Goal: Participate in discussion

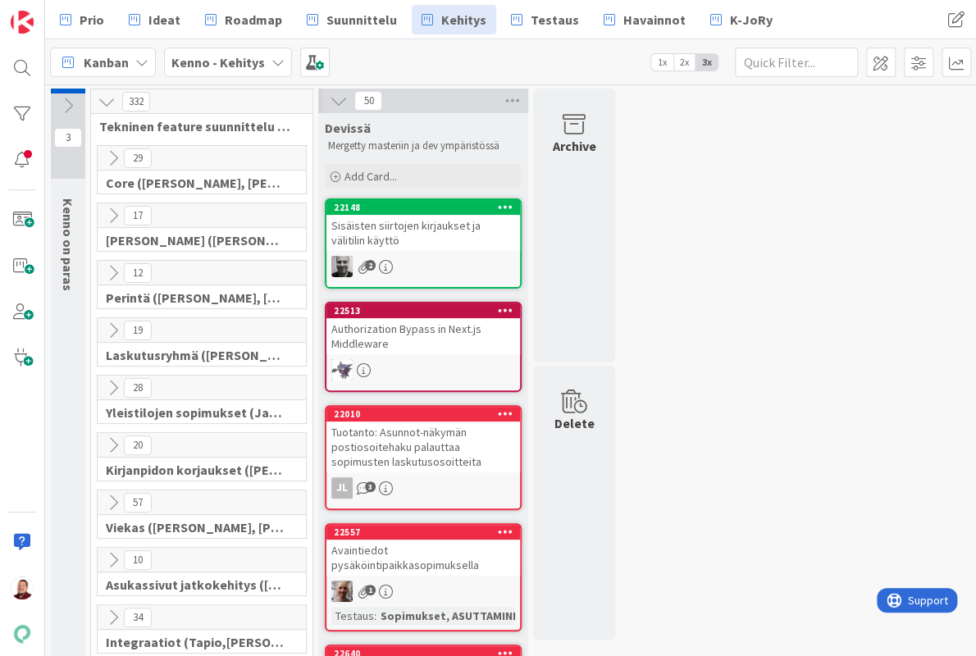
scroll to position [330, 0]
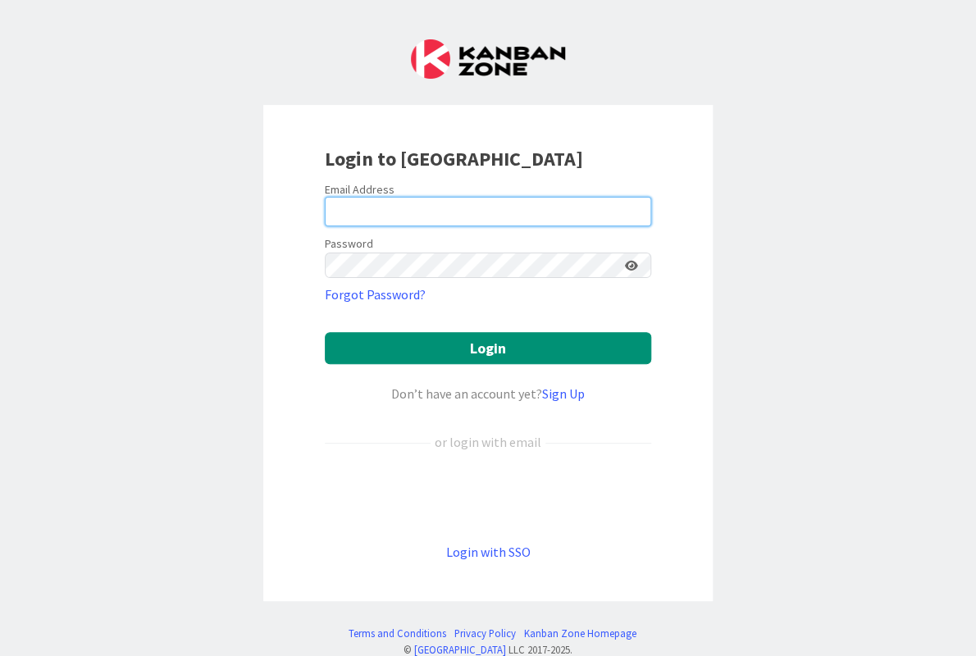
click at [422, 203] on input "email" at bounding box center [488, 212] width 327 height 30
click at [0, 656] on com-1password-button at bounding box center [0, 656] width 0 height 0
type input "[EMAIL_ADDRESS][DOMAIN_NAME]"
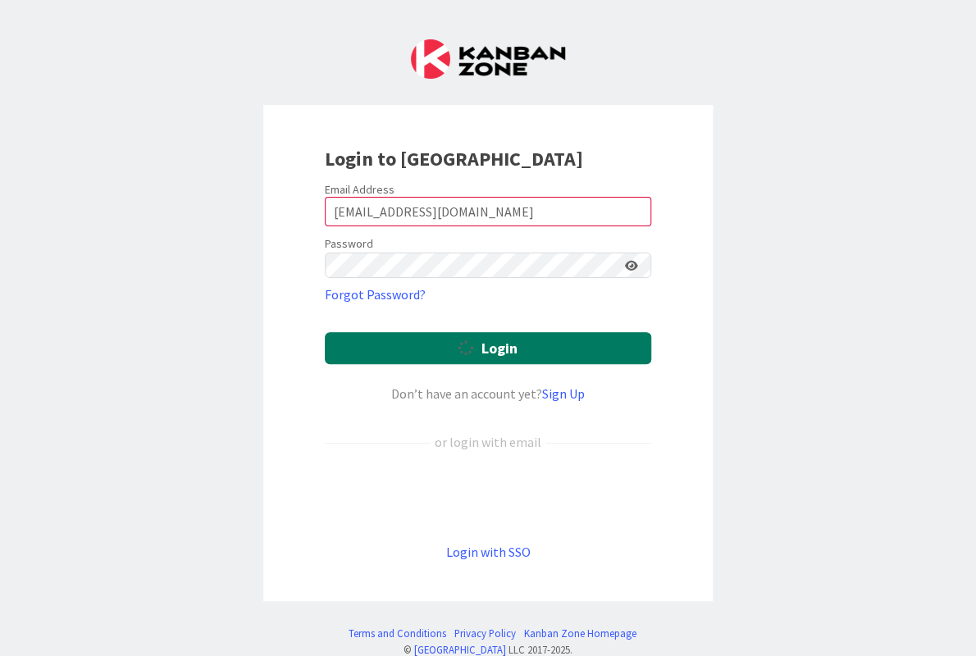
click at [435, 332] on button "Login" at bounding box center [488, 348] width 327 height 32
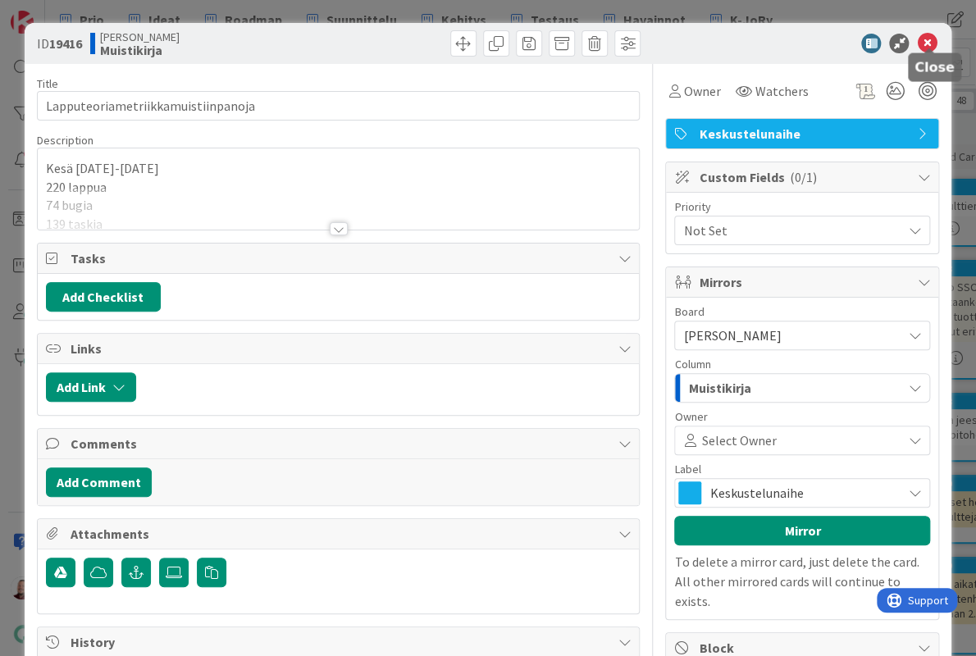
click at [930, 40] on icon at bounding box center [927, 44] width 20 height 20
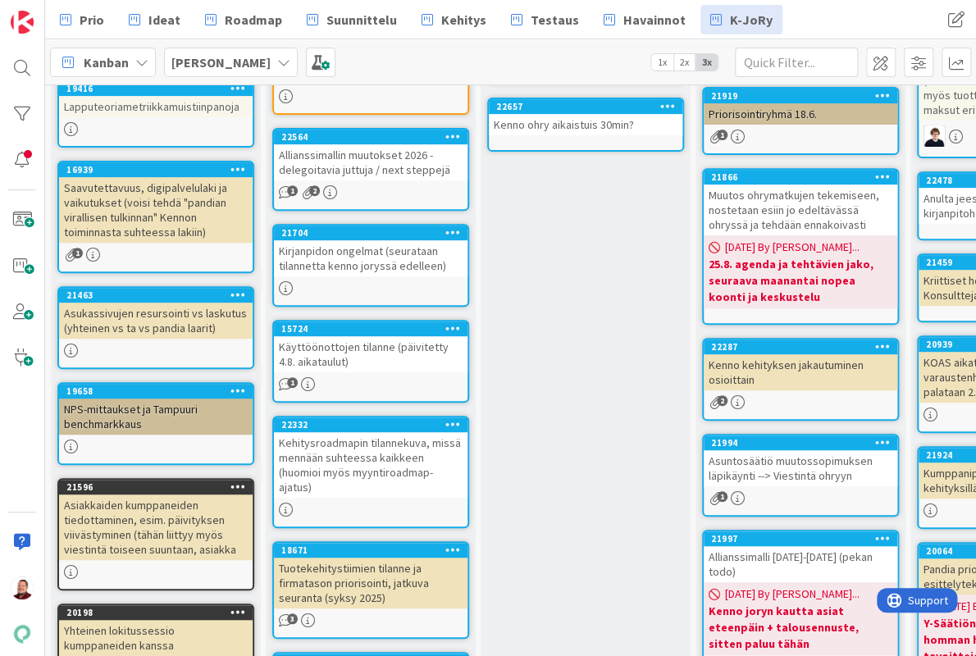
scroll to position [223, 0]
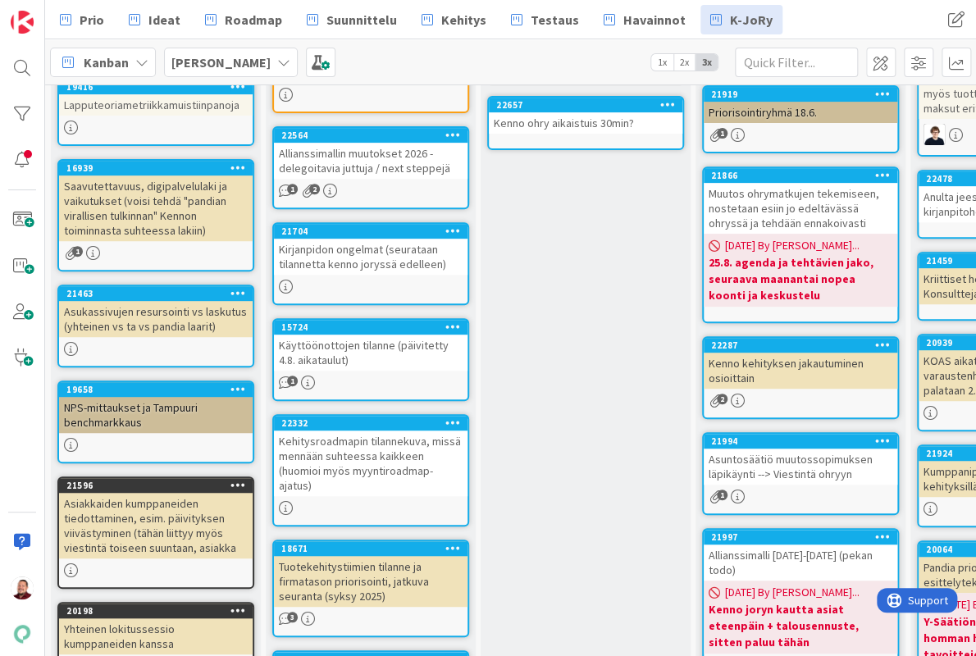
click at [371, 556] on div "Tuotekehitystiimien tilanne ja firmatason priorisointi, jatkuva seuranta (syksy…" at bounding box center [371, 581] width 194 height 51
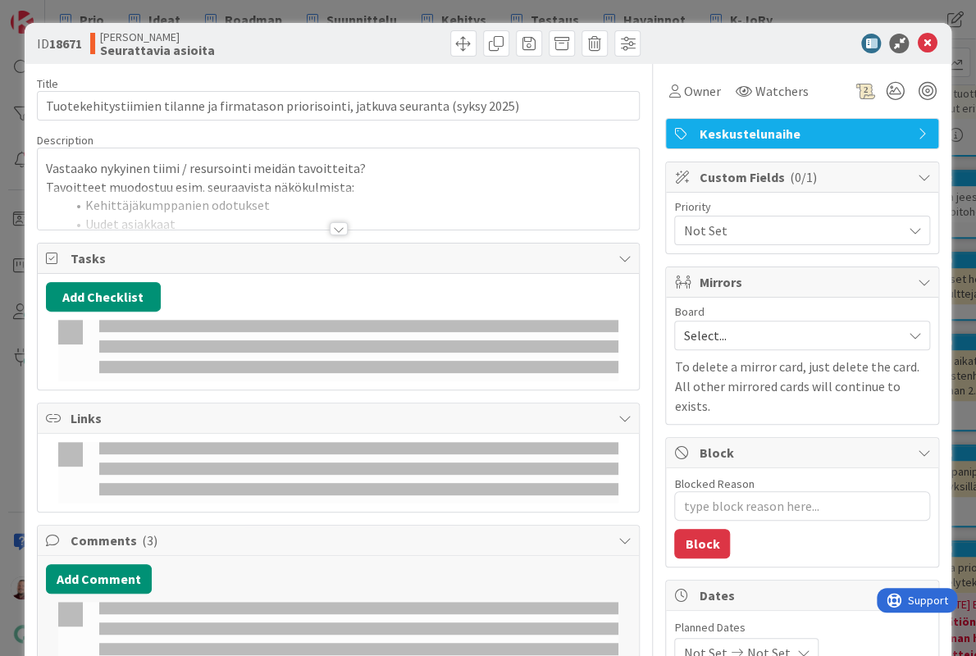
type textarea "x"
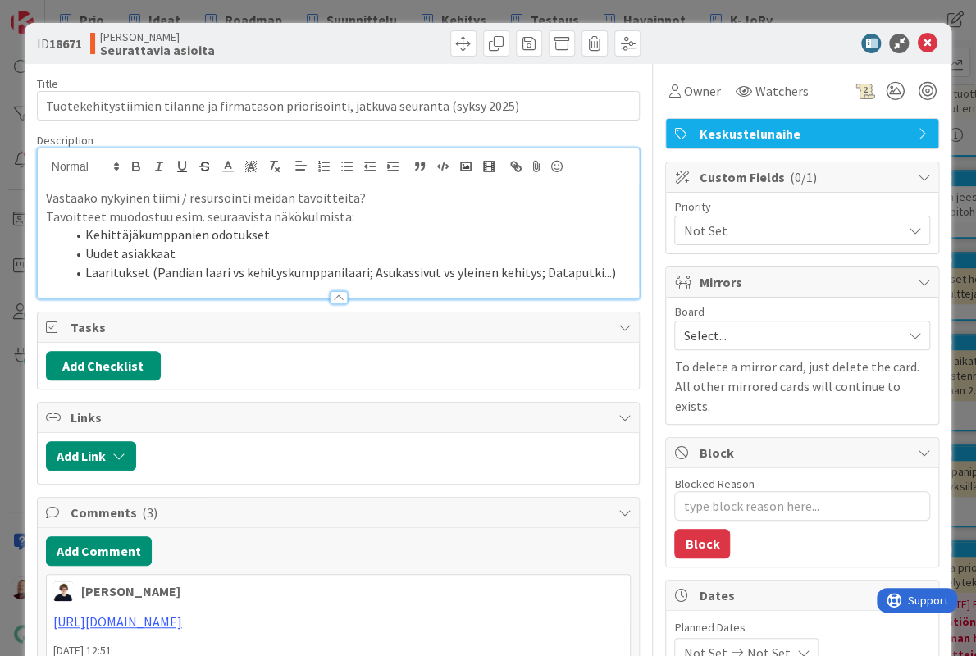
click at [253, 162] on div "Vastaako nykyinen tiimi / resursointi meidän tavoitteita? Tavoitteet muodostuu …" at bounding box center [339, 224] width 602 height 150
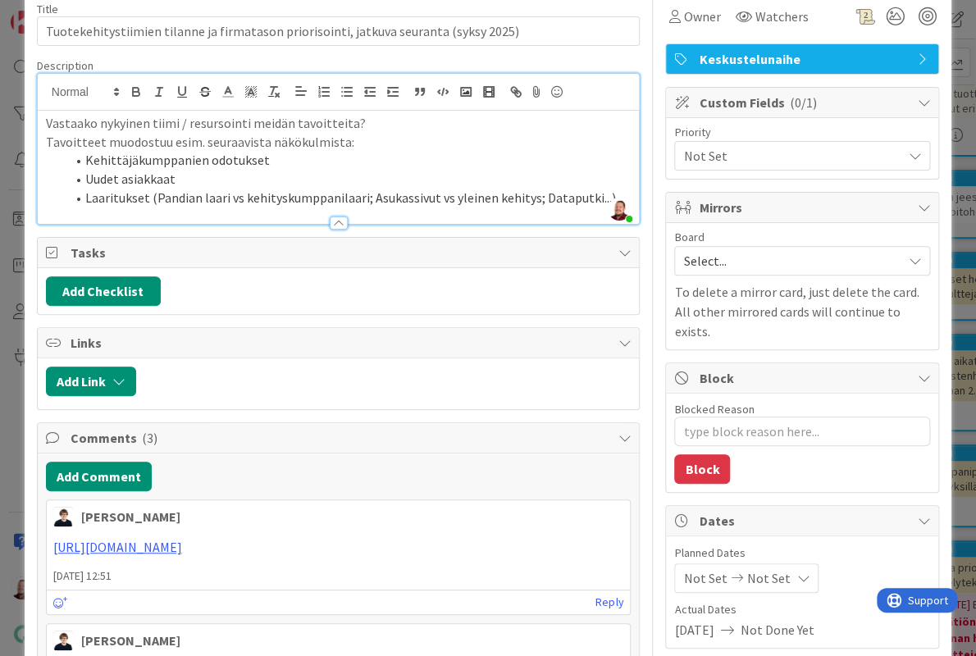
scroll to position [102, 0]
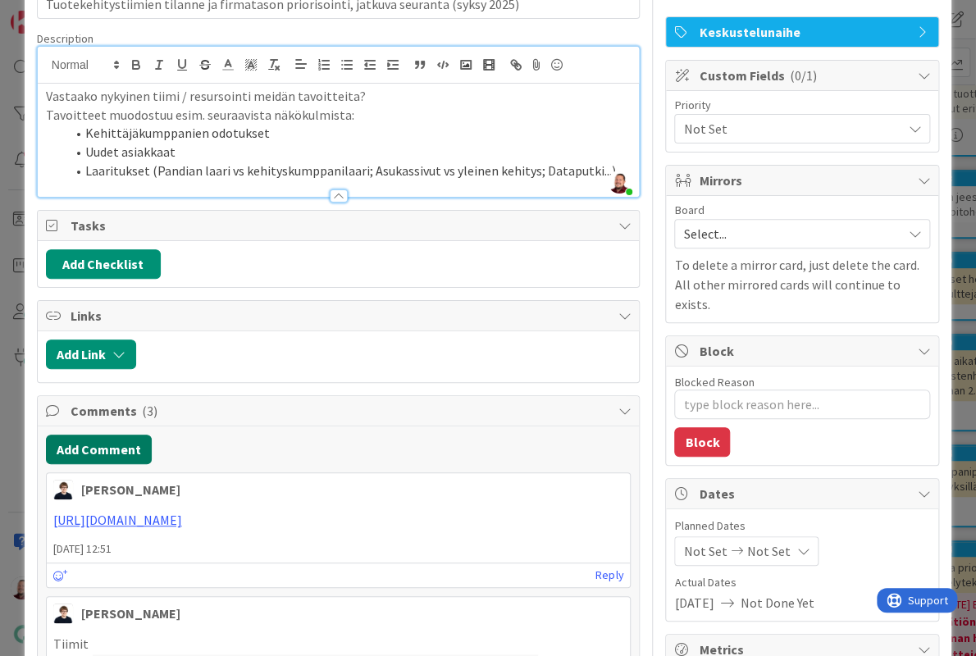
click at [94, 435] on button "Add Comment" at bounding box center [99, 450] width 106 height 30
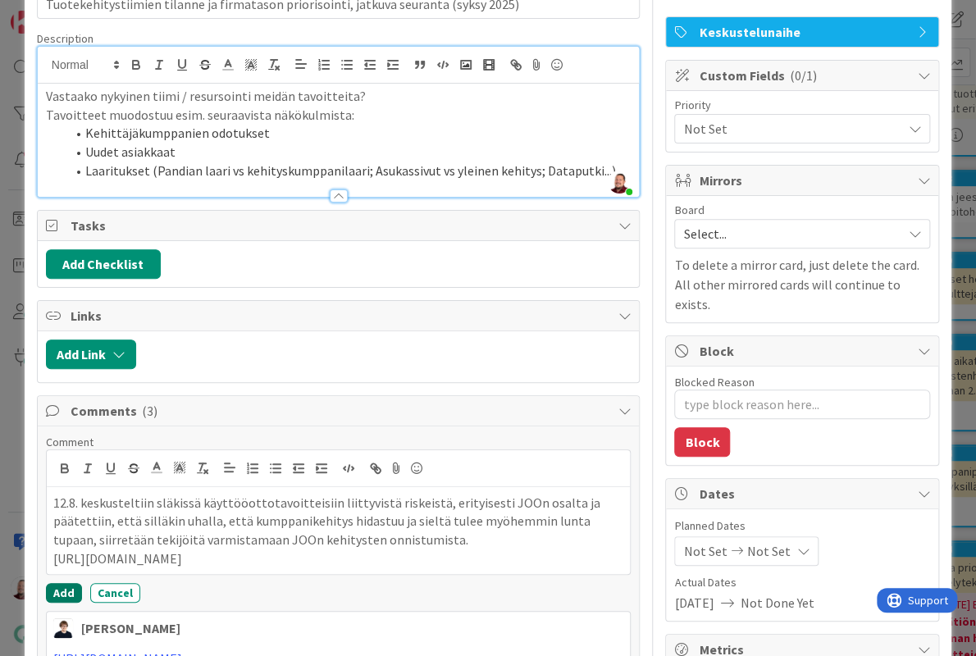
click at [69, 583] on button "Add" at bounding box center [64, 593] width 36 height 20
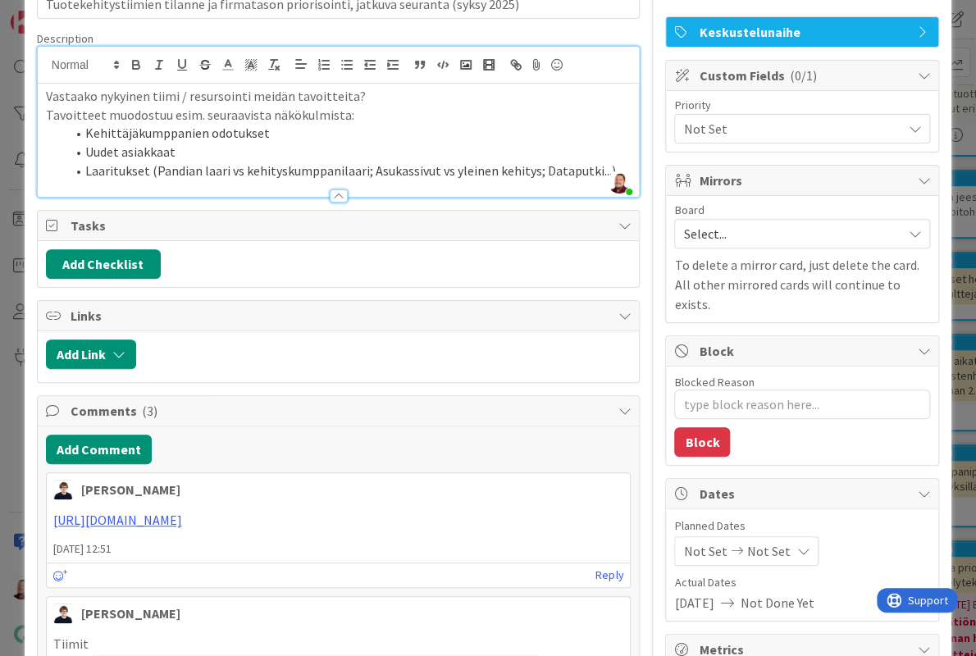
type textarea "x"
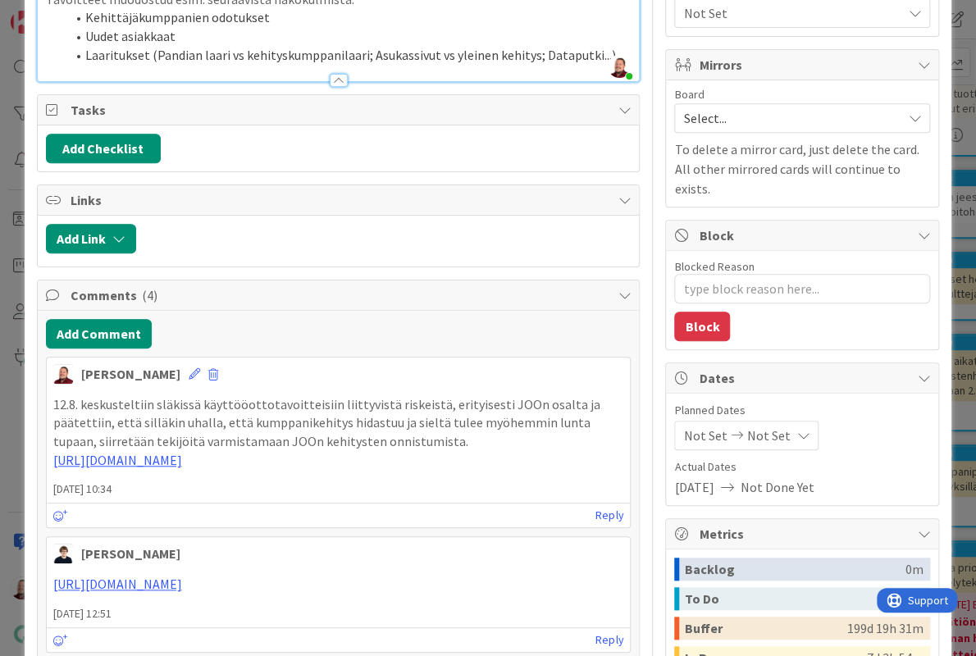
scroll to position [220, 0]
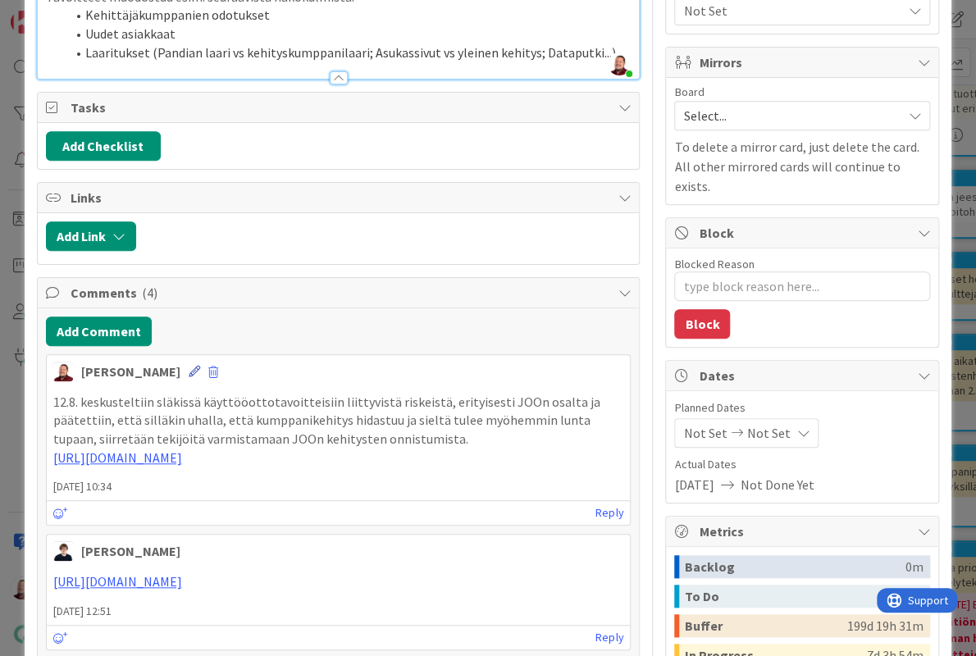
click at [189, 366] on icon at bounding box center [194, 371] width 11 height 11
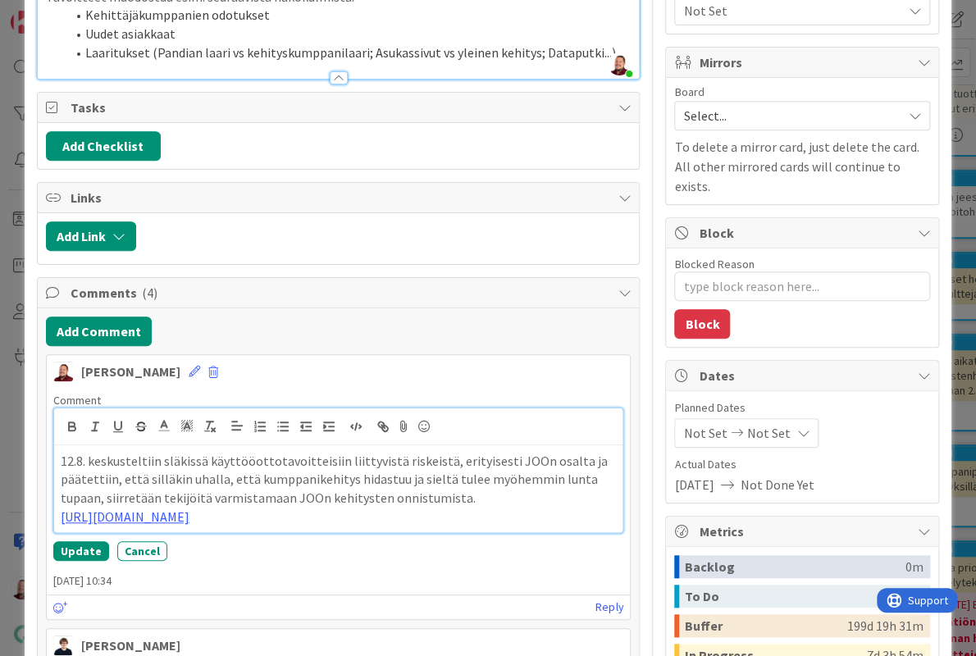
click at [417, 452] on p "12.8. keskusteltiin släkissä käyttööottotavoitteisiin liittyvistä riskeistä, er…" at bounding box center [339, 480] width 556 height 56
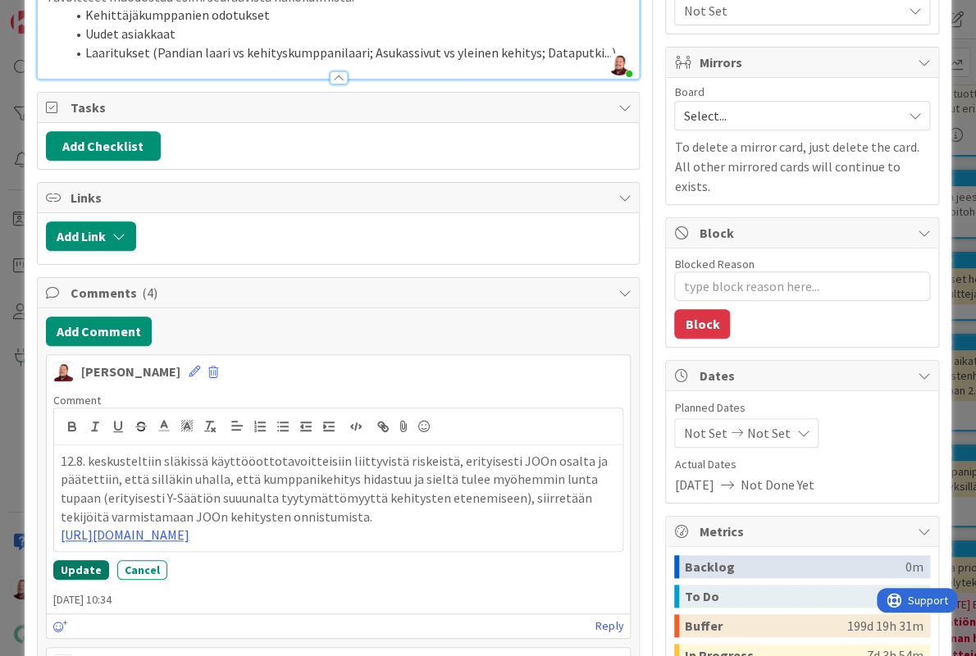
click at [82, 560] on button "Update" at bounding box center [81, 570] width 56 height 20
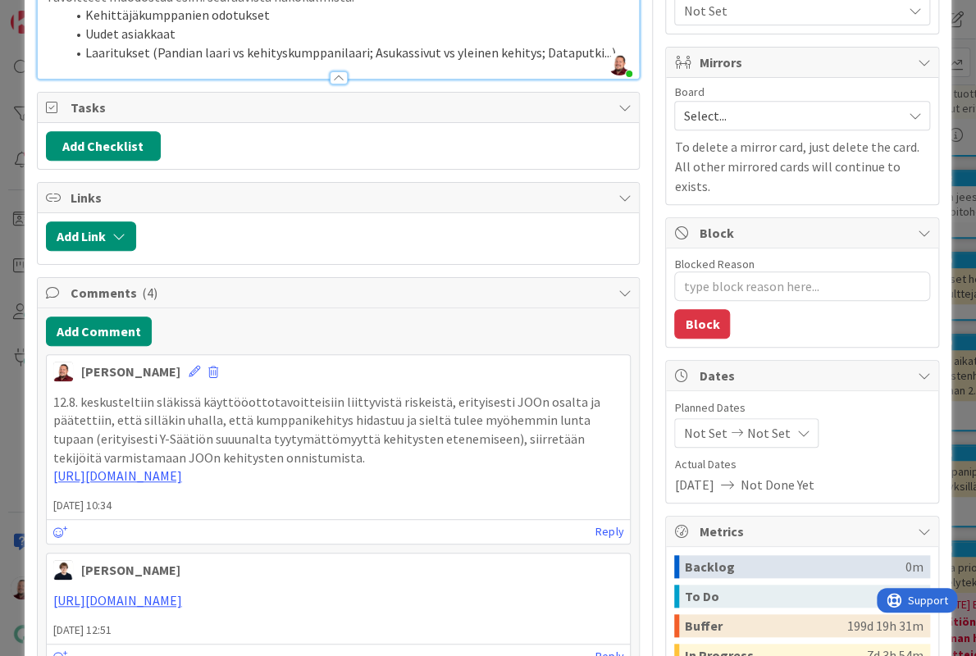
type textarea "x"
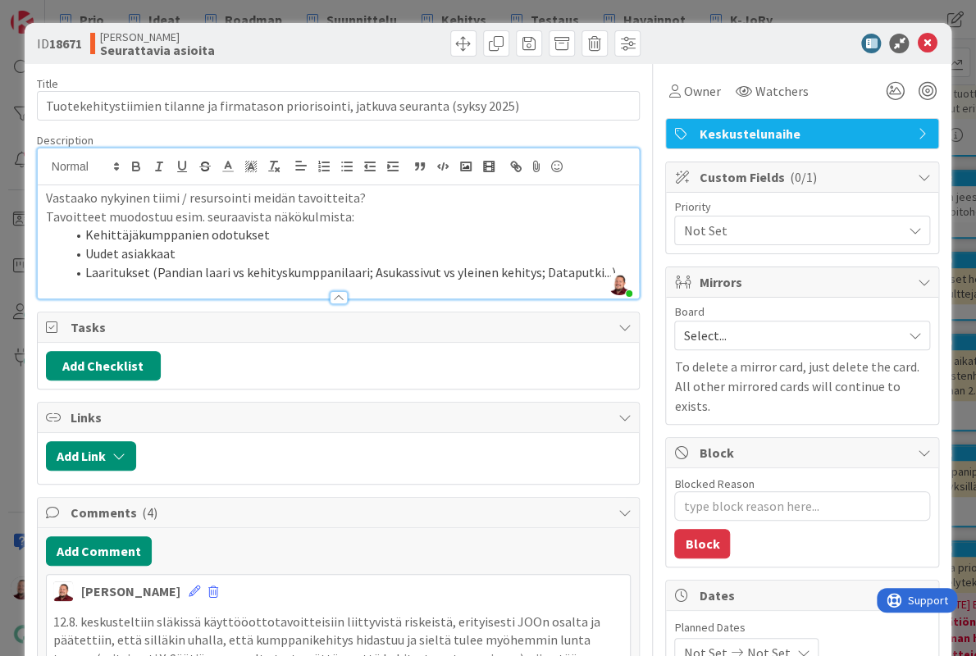
scroll to position [0, 0]
click at [814, 34] on div at bounding box center [794, 44] width 290 height 20
click at [926, 36] on icon at bounding box center [927, 44] width 20 height 20
